Goal: Transaction & Acquisition: Obtain resource

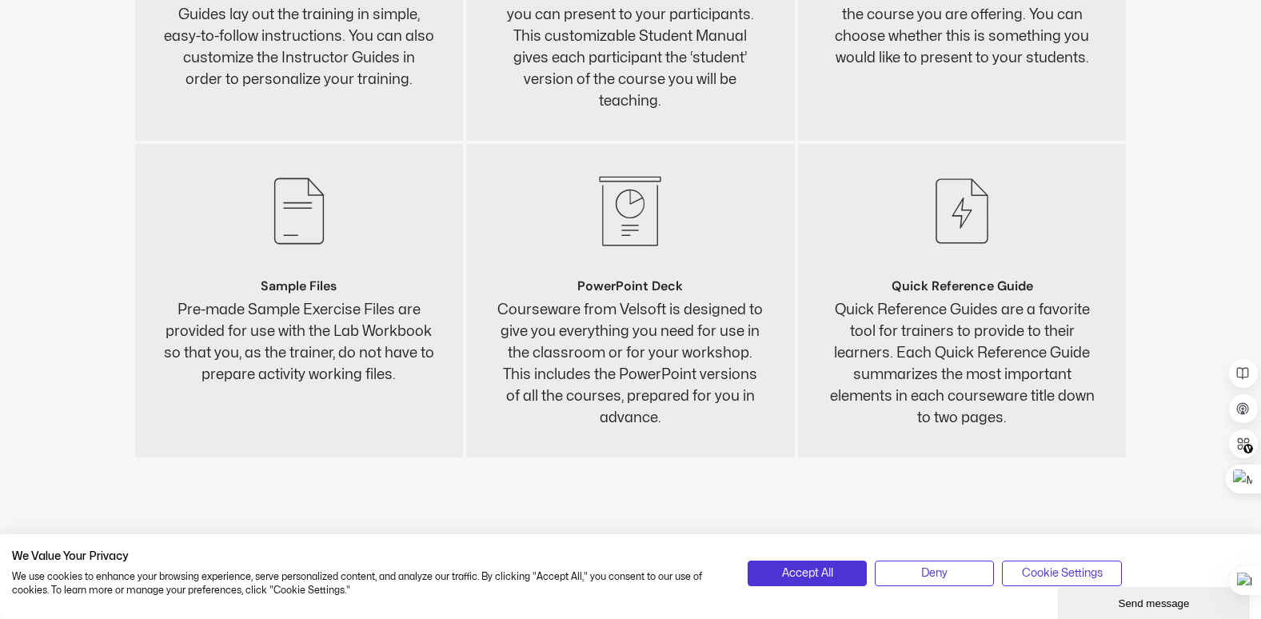
scroll to position [3679, 0]
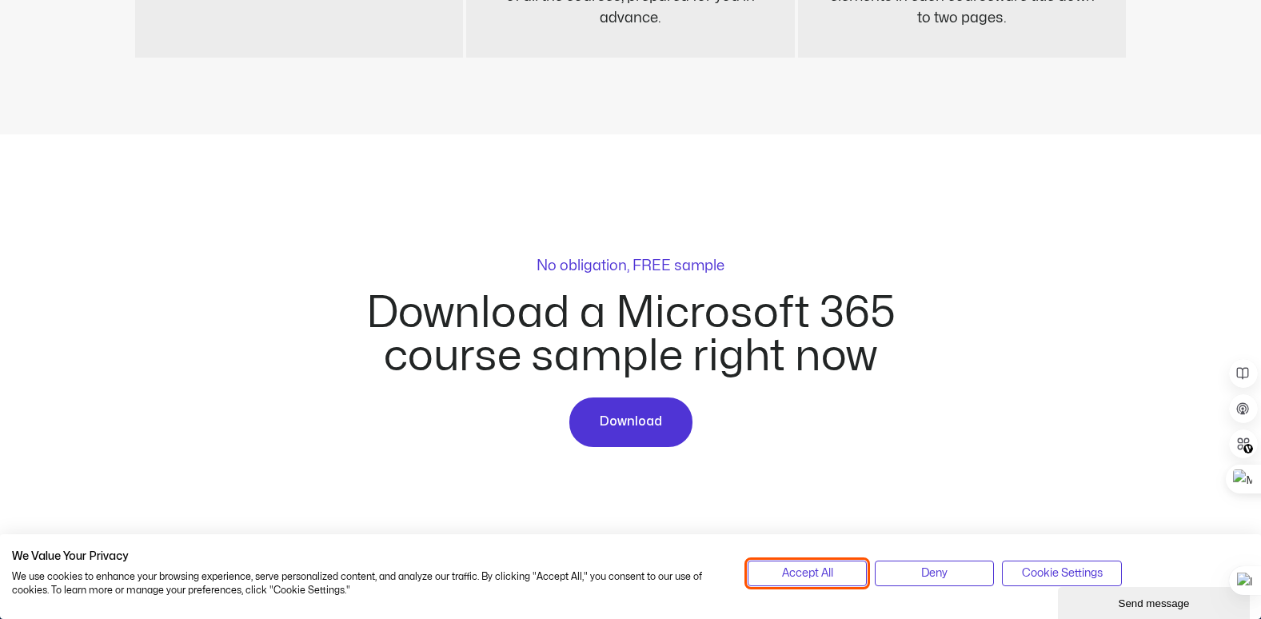
click at [813, 574] on span "Accept All" at bounding box center [807, 574] width 51 height 18
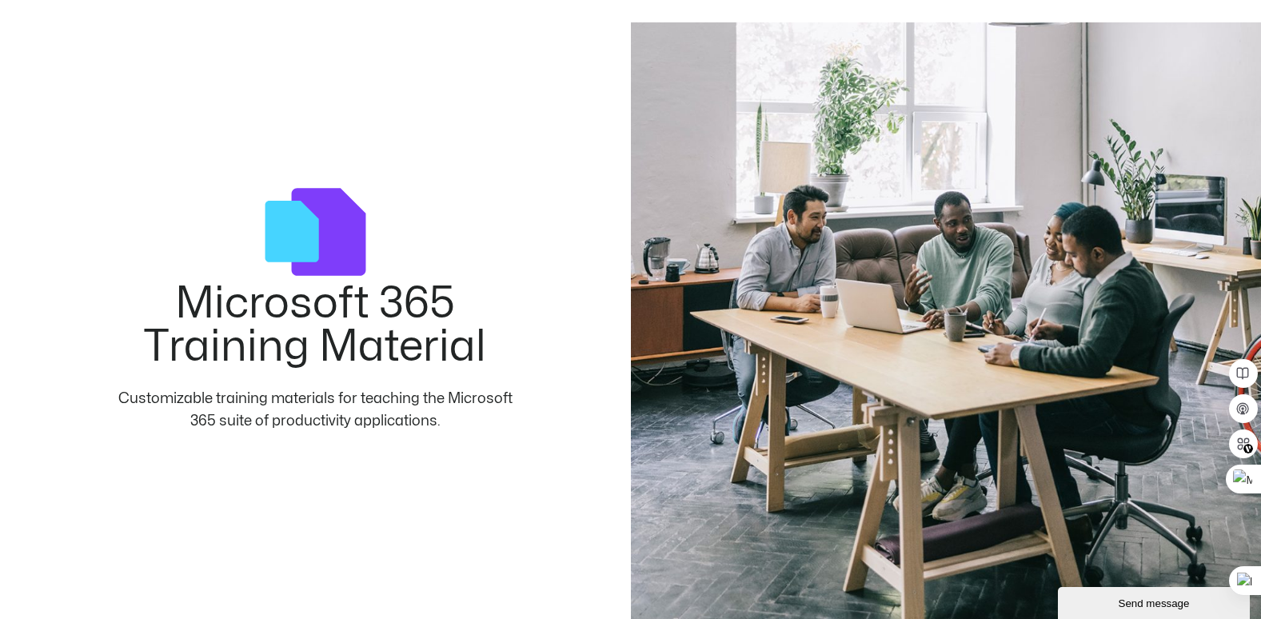
scroll to position [160, 0]
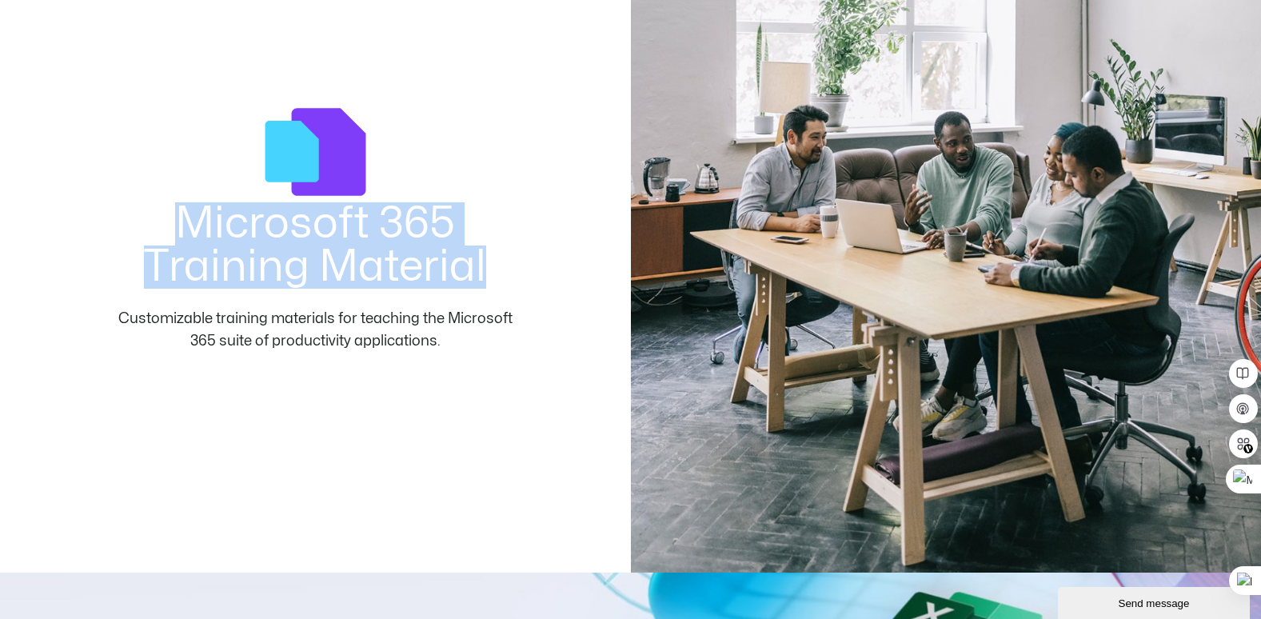
drag, startPoint x: 183, startPoint y: 220, endPoint x: 488, endPoint y: 262, distance: 307.6
click at [488, 262] on h2 "Microsoft 365 Training Material" at bounding box center [315, 245] width 405 height 86
copy h2 "Microsoft 365 Training Material"
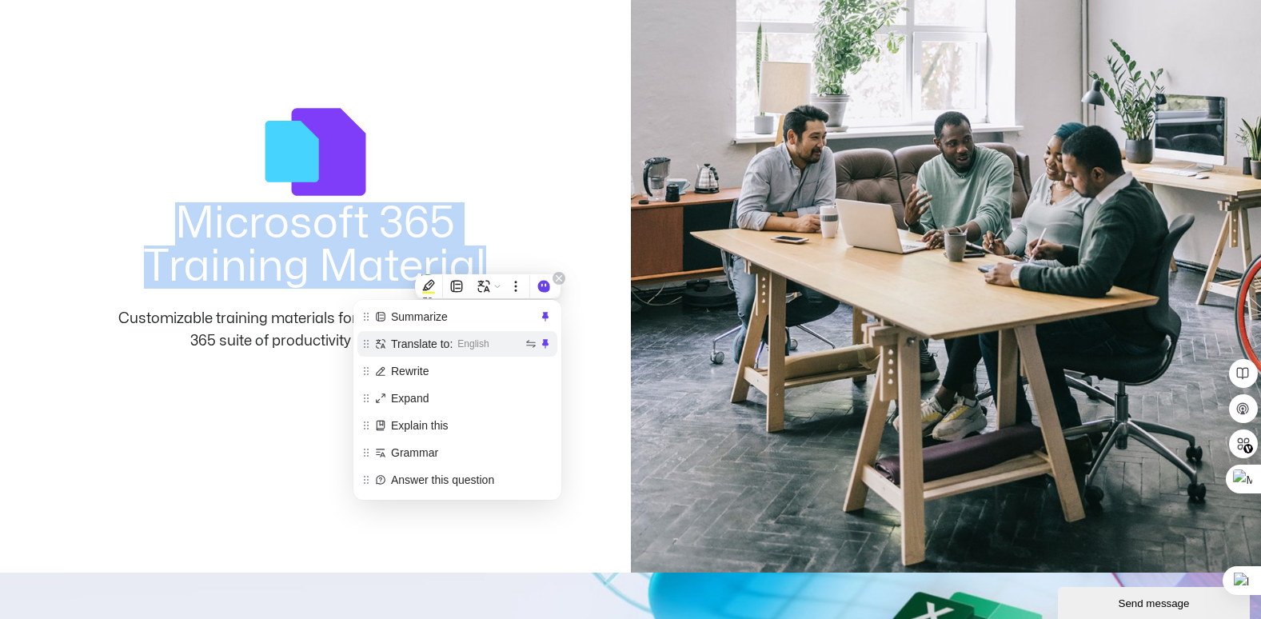
click at [509, 335] on span "English" at bounding box center [489, 344] width 65 height 18
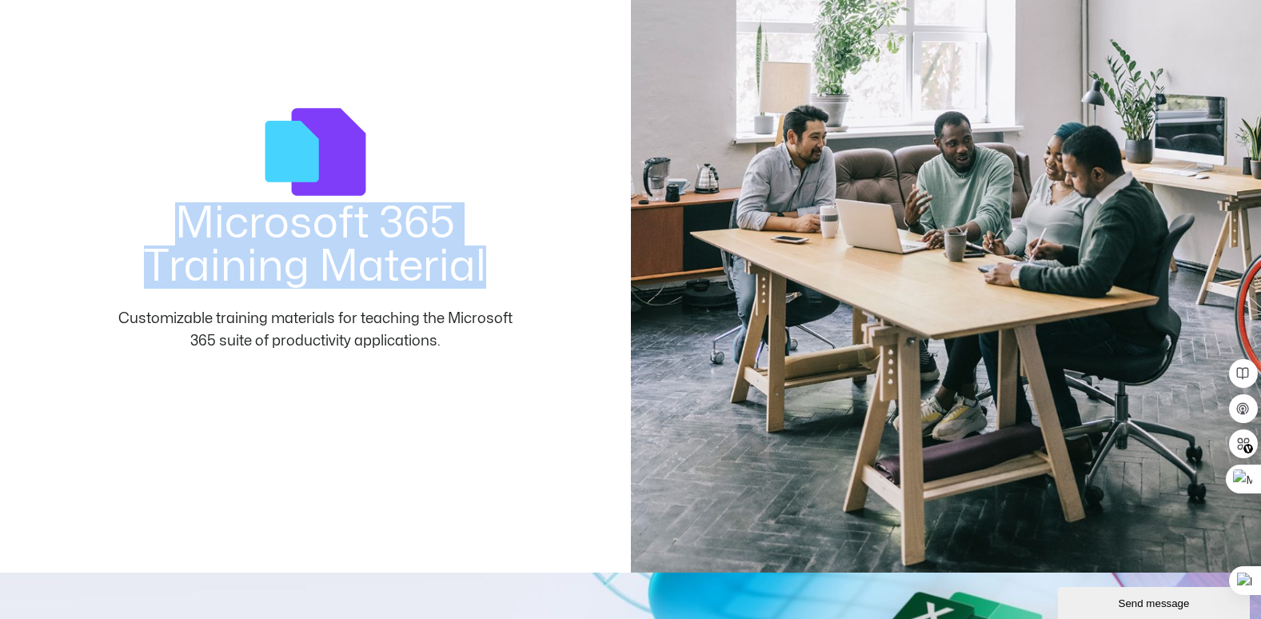
click at [437, 403] on div "Microsoft 365 Training Material Customizable training materials for teaching th…" at bounding box center [315, 258] width 405 height 312
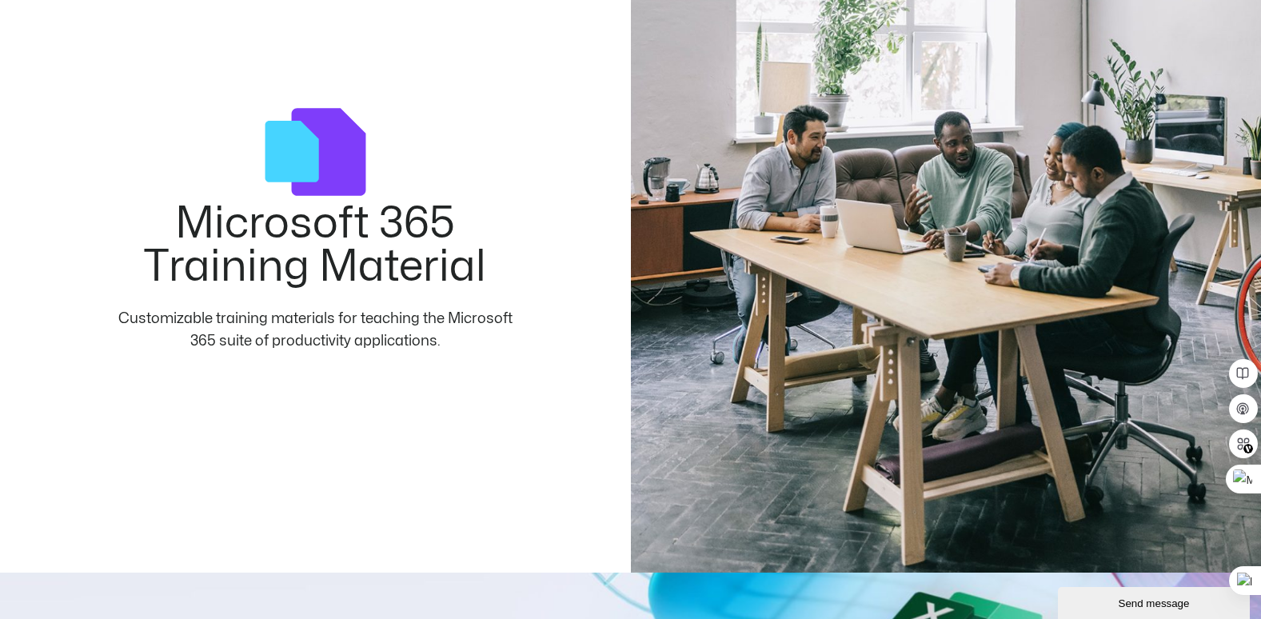
click at [475, 362] on div "Customizable training materials for teaching the Microsoft 365 suite of product…" at bounding box center [315, 341] width 405 height 67
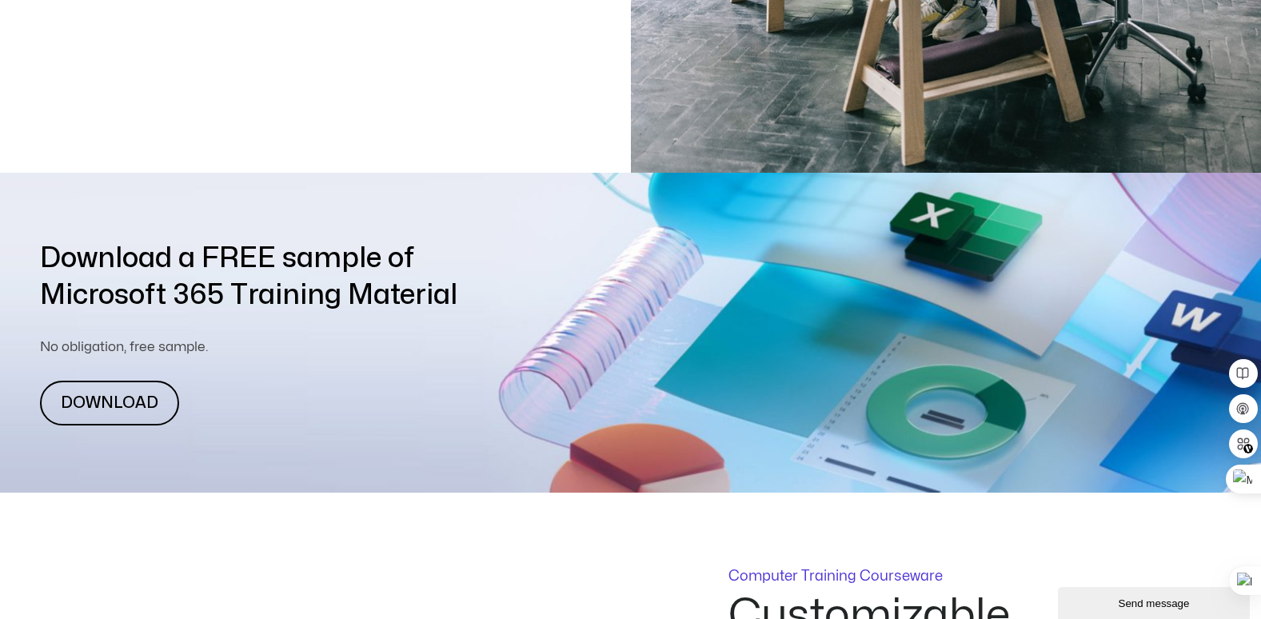
scroll to position [640, 0]
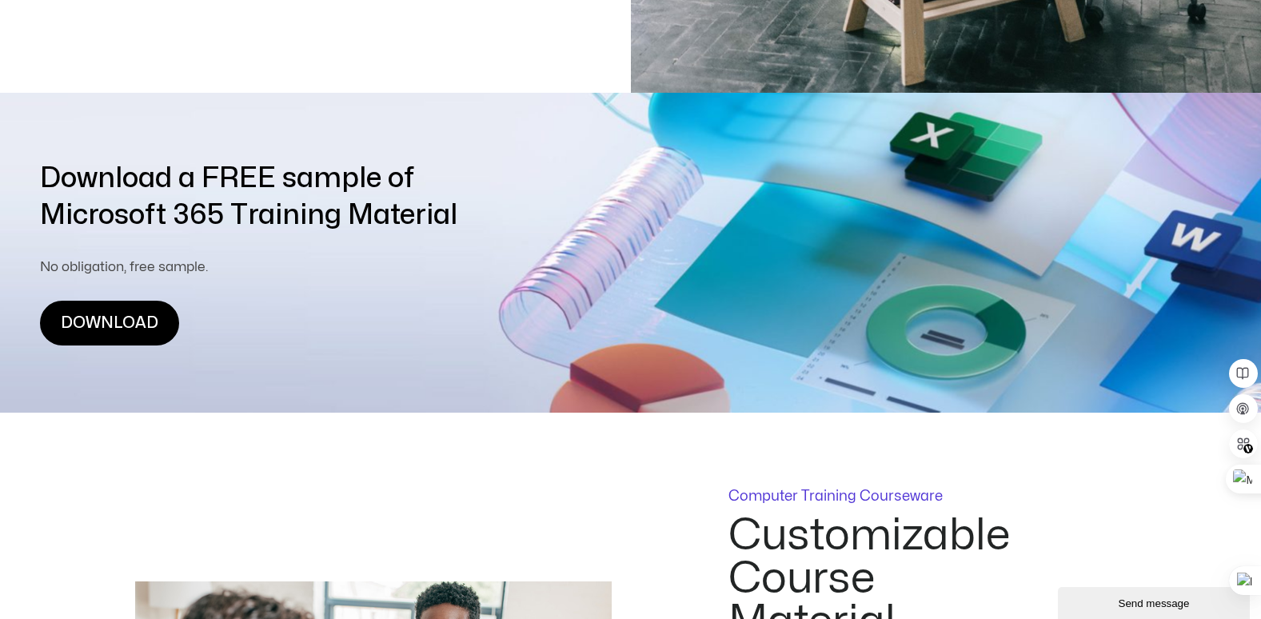
click at [122, 320] on link "DOWNLOAD" at bounding box center [109, 323] width 139 height 45
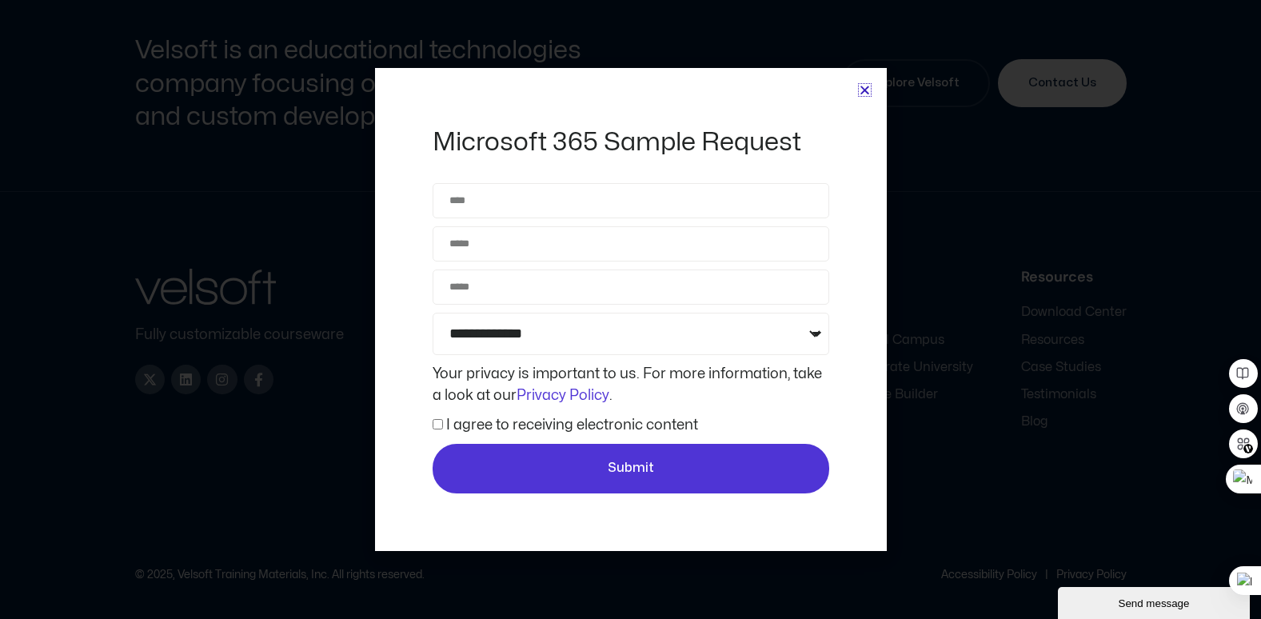
scroll to position [4239, 0]
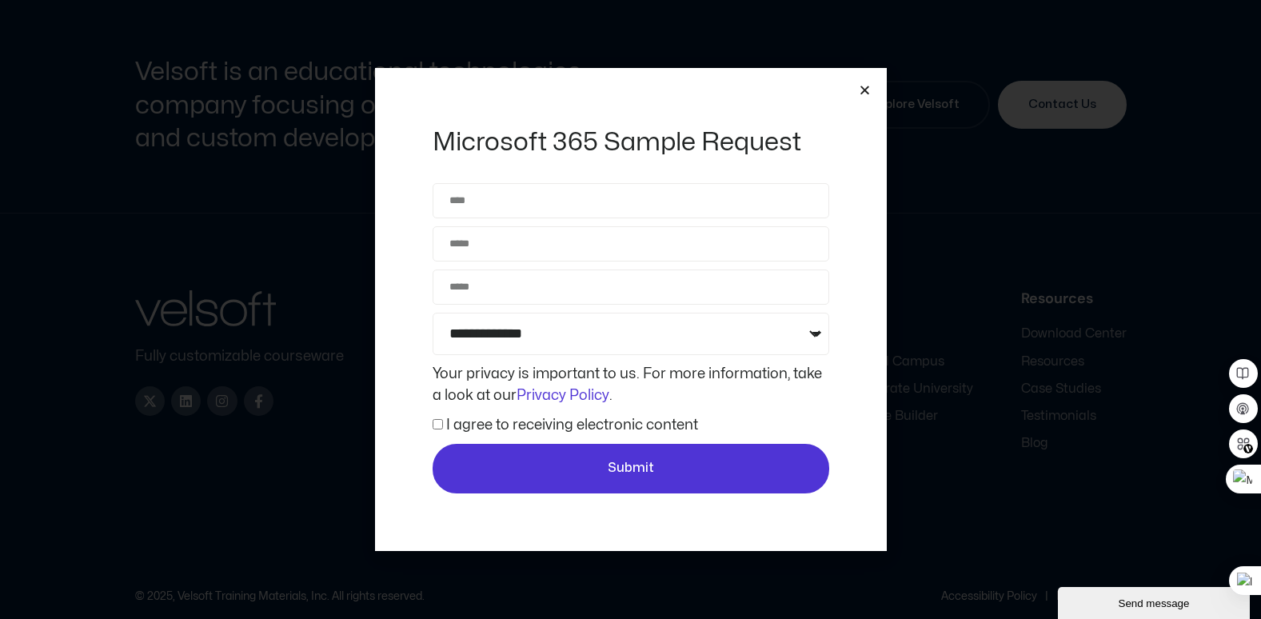
click at [869, 90] on icon "Close" at bounding box center [865, 90] width 12 height 12
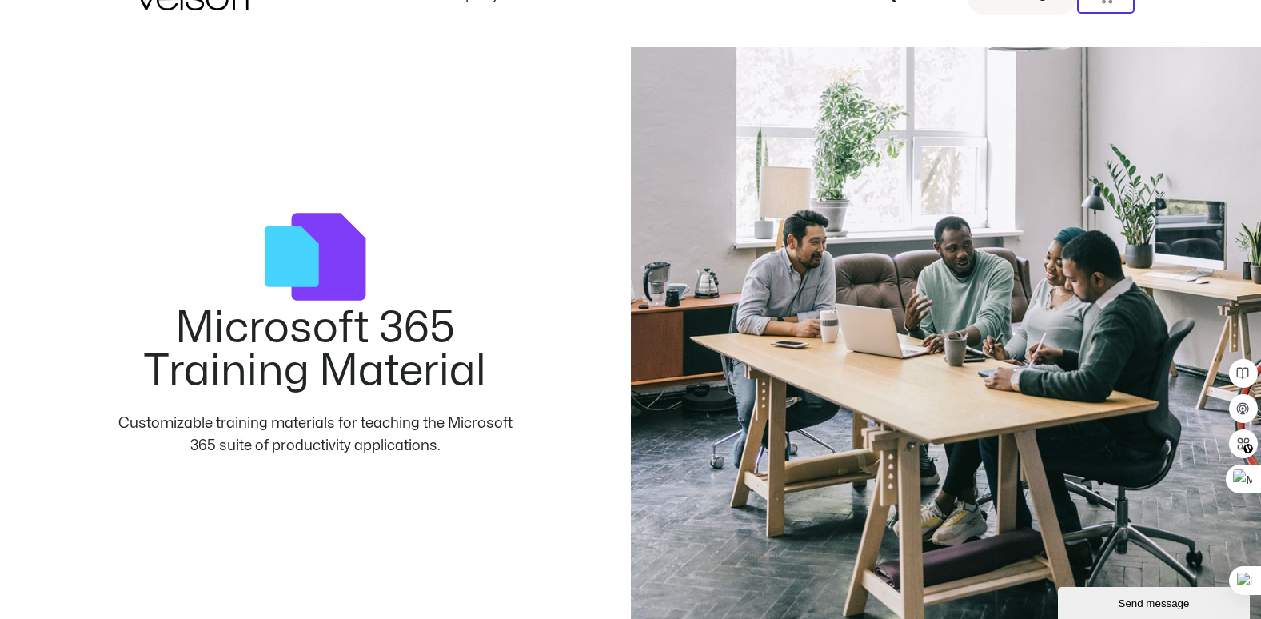
scroll to position [0, 0]
